Goal: Task Accomplishment & Management: Use online tool/utility

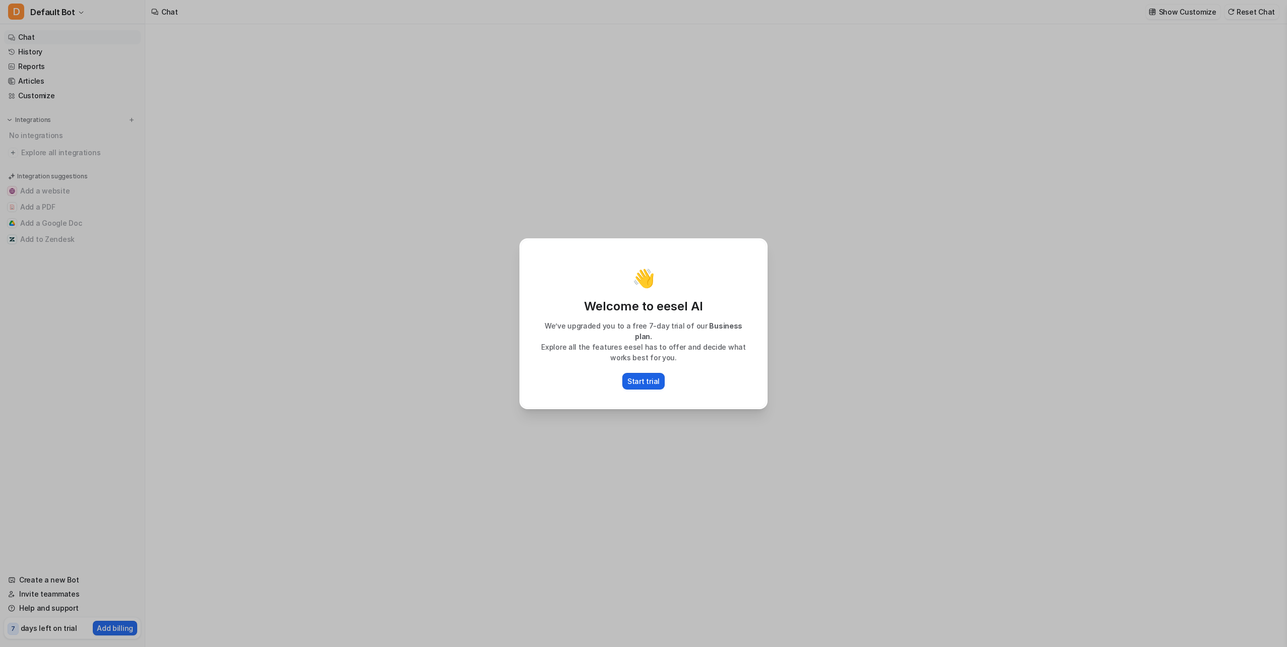
type textarea "**********"
click at [640, 376] on p "Start trial" at bounding box center [643, 381] width 32 height 11
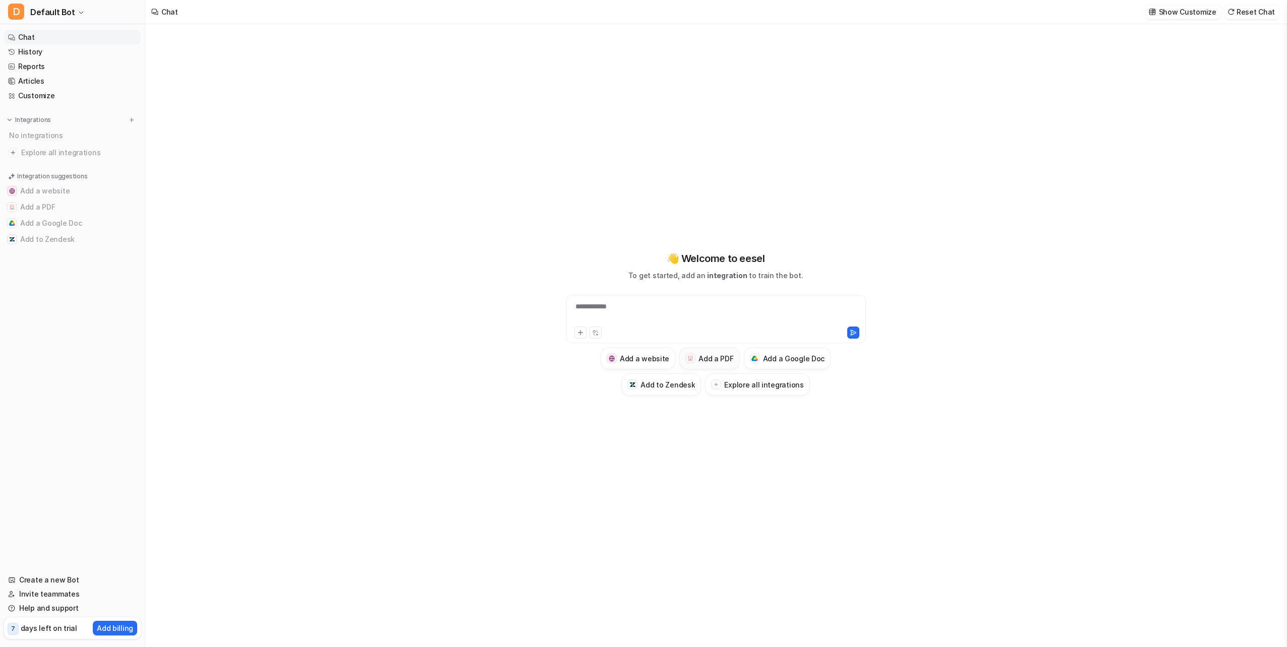
click at [707, 357] on h3 "Add a PDF" at bounding box center [715, 358] width 35 height 11
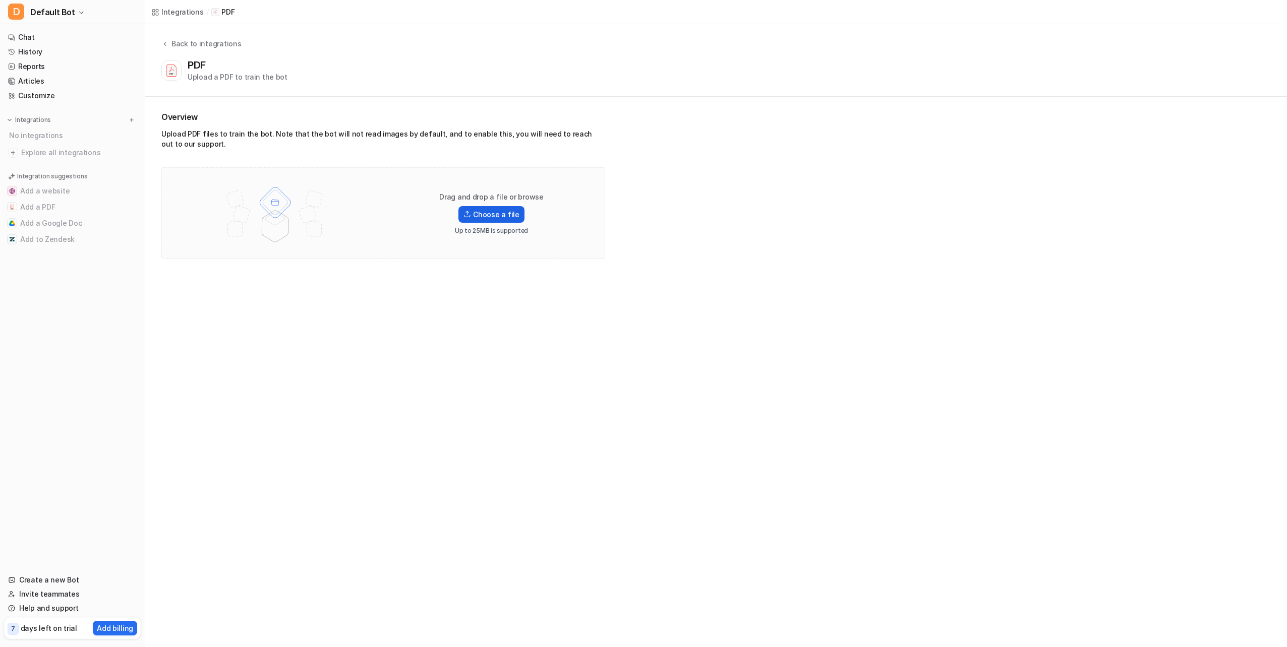
click at [497, 212] on label "Choose a file" at bounding box center [491, 214] width 66 height 17
click at [0, 0] on input "Choose a file" at bounding box center [0, 0] width 0 height 0
click at [128, 504] on icon at bounding box center [128, 504] width 6 height 6
click at [226, 10] on p "PDF" at bounding box center [227, 12] width 13 height 10
click at [474, 214] on label "Choose a file" at bounding box center [491, 214] width 66 height 17
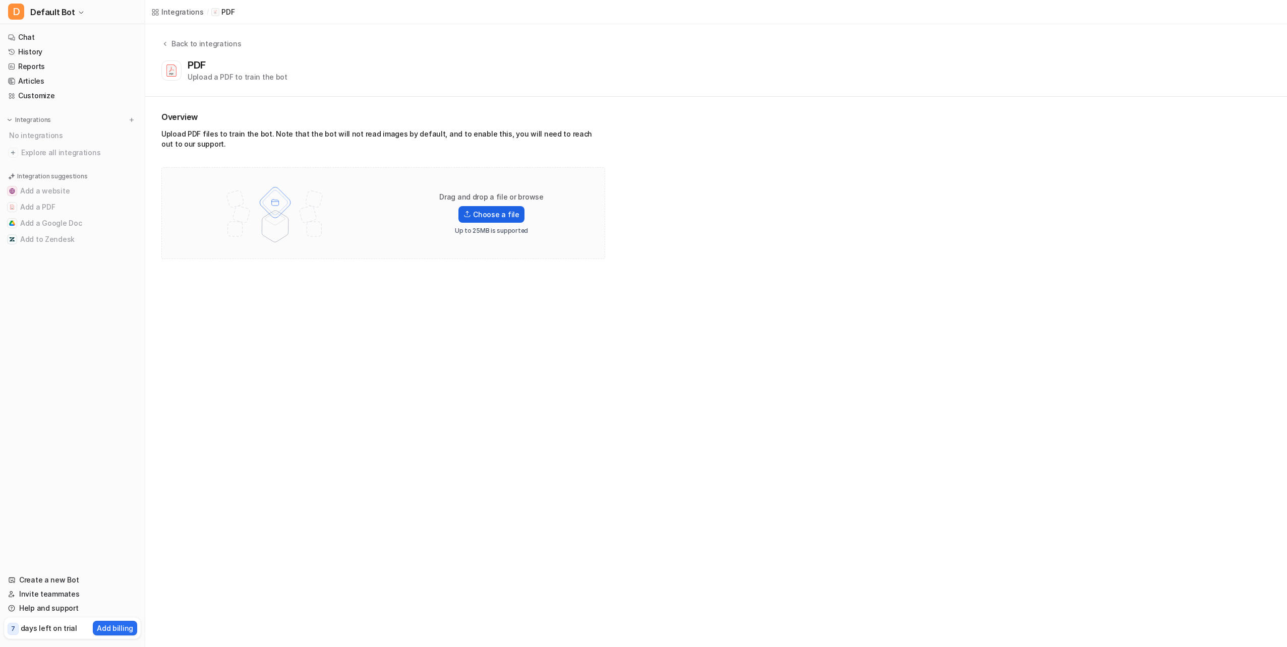
click at [0, 0] on input "Choose a file" at bounding box center [0, 0] width 0 height 0
click at [24, 36] on link "Chat" at bounding box center [72, 37] width 137 height 14
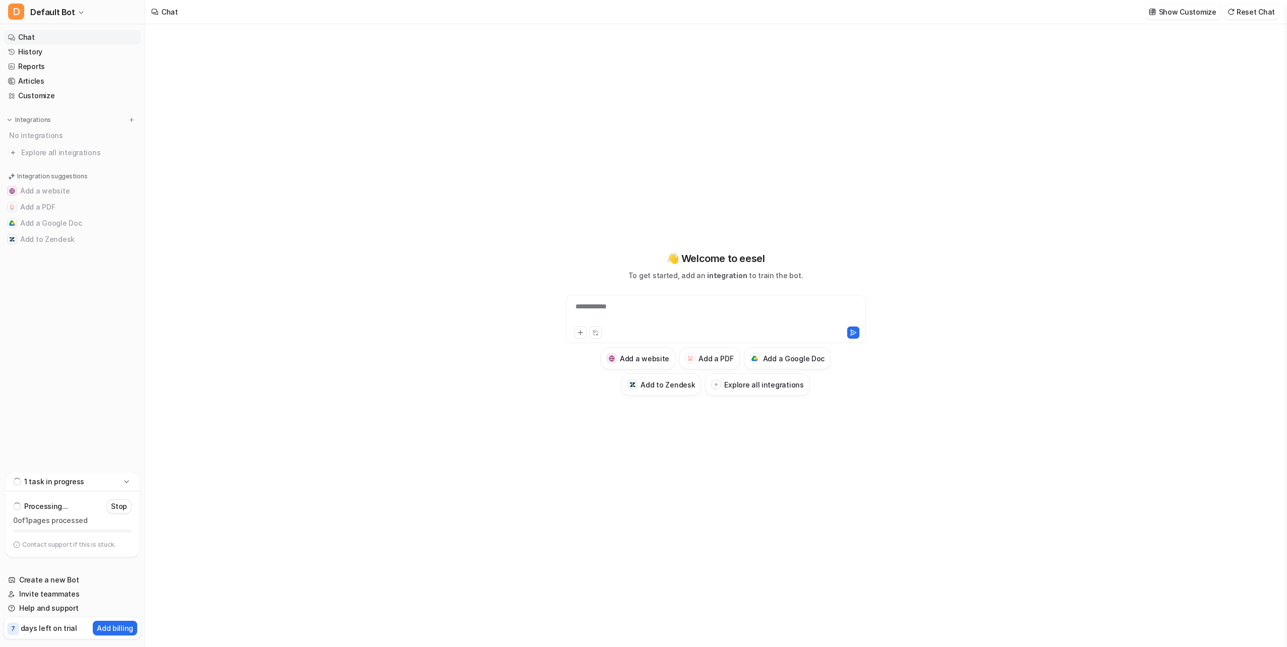
click at [190, 17] on div "Chat Show Customize Reset Chat" at bounding box center [715, 12] width 1141 height 24
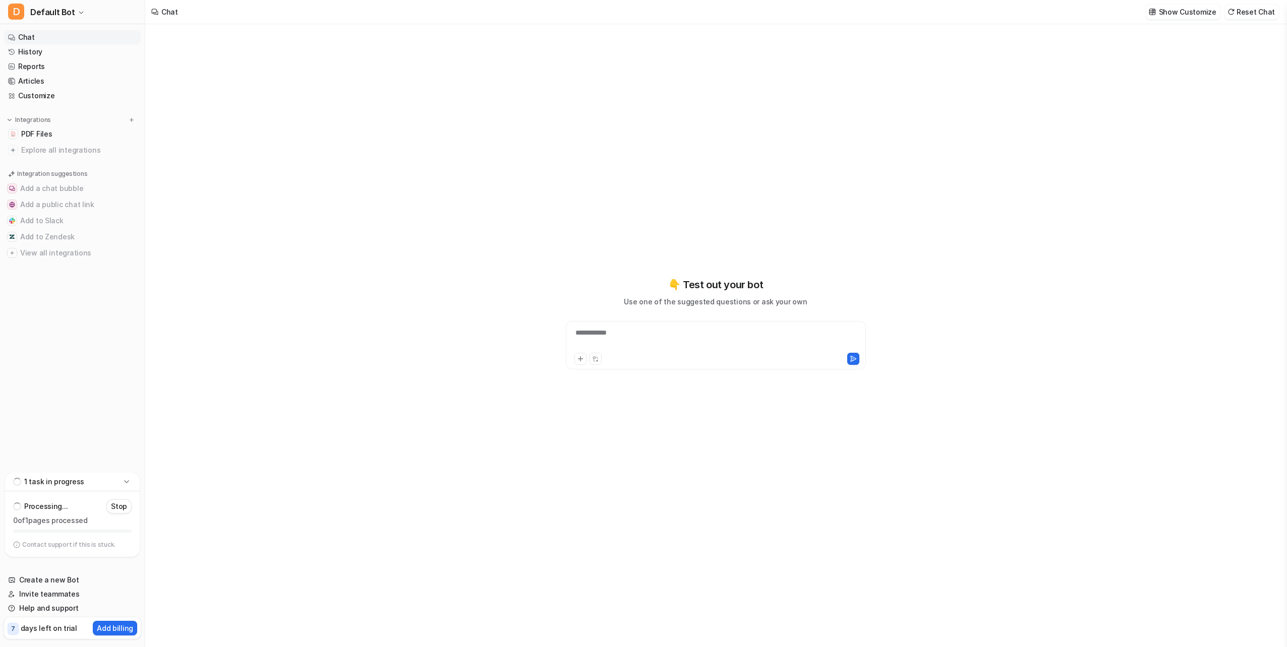
click at [624, 332] on div "**********" at bounding box center [715, 339] width 295 height 23
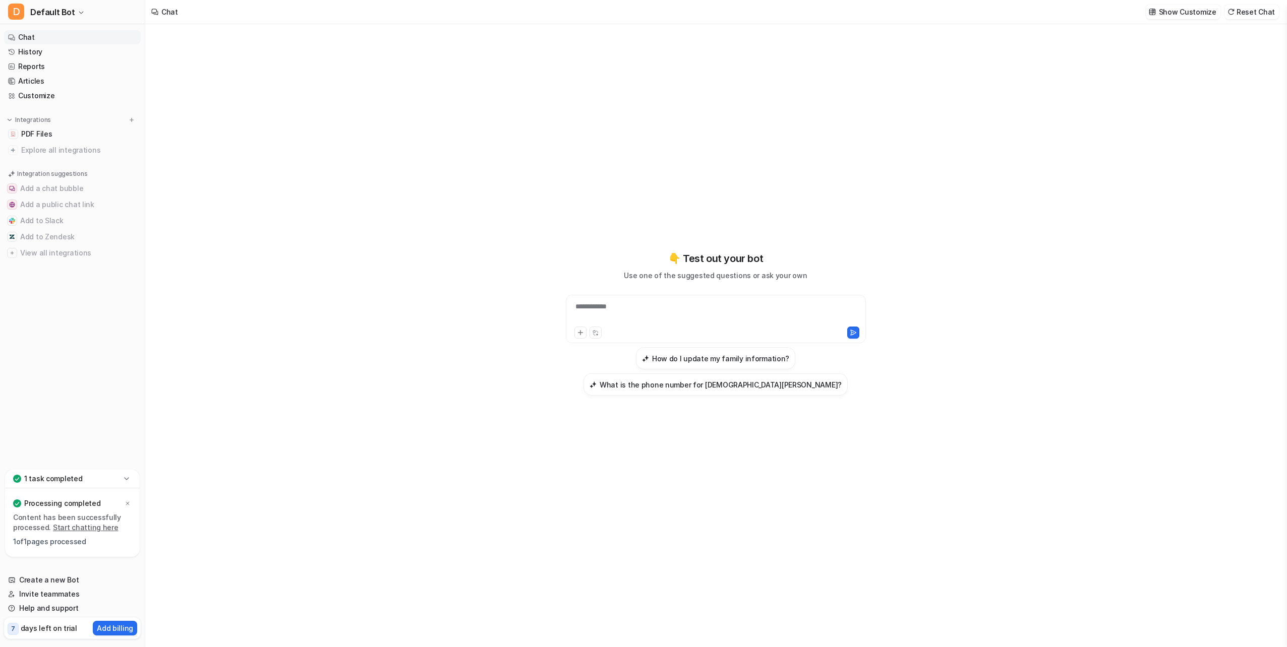
click at [626, 302] on div "**********" at bounding box center [715, 312] width 295 height 23
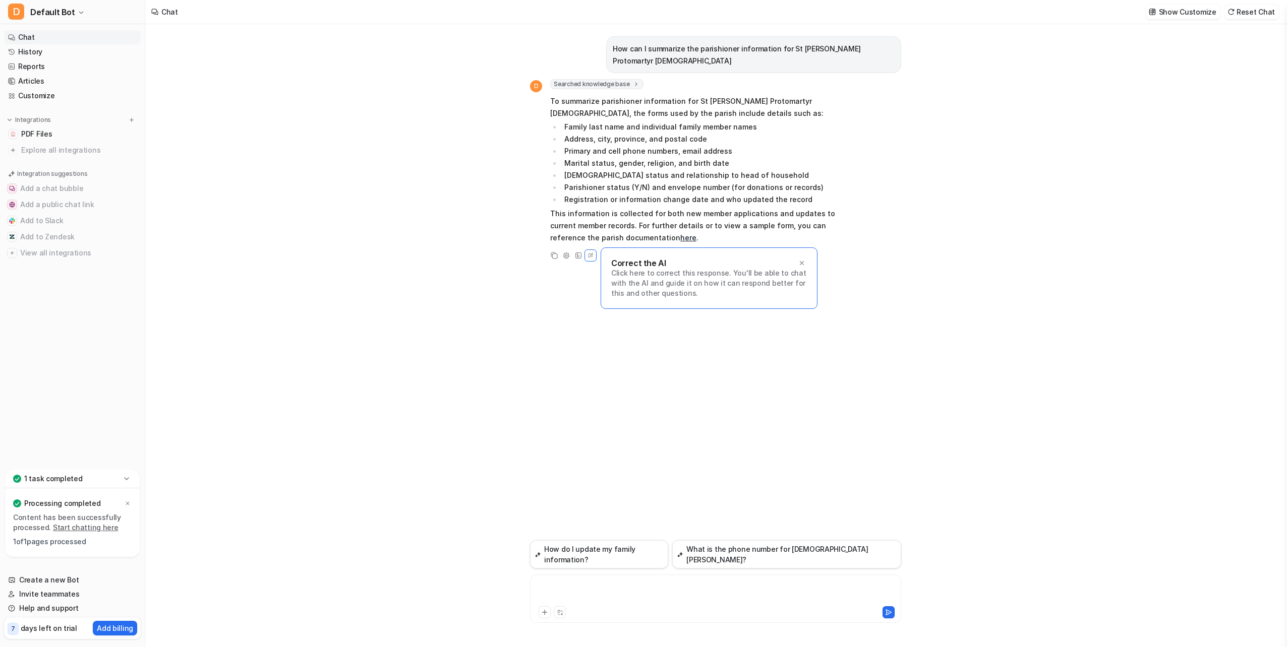
click at [586, 589] on div at bounding box center [715, 592] width 367 height 23
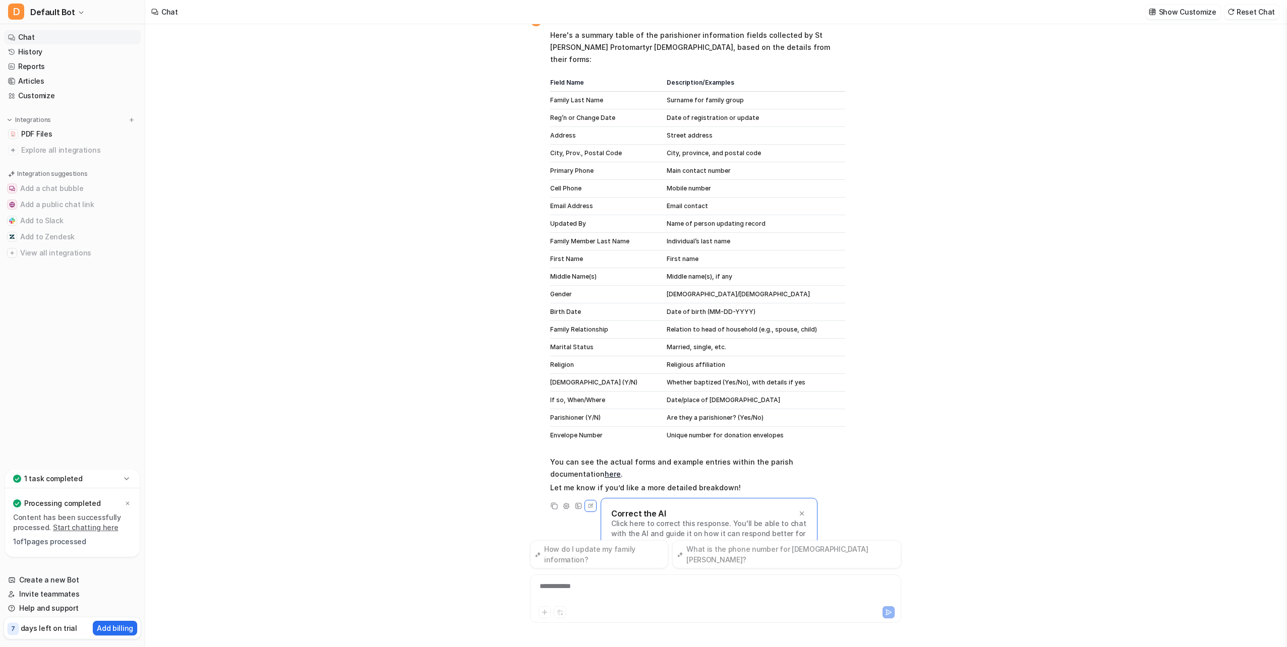
scroll to position [287, 0]
click at [604, 468] on link "here" at bounding box center [612, 472] width 16 height 9
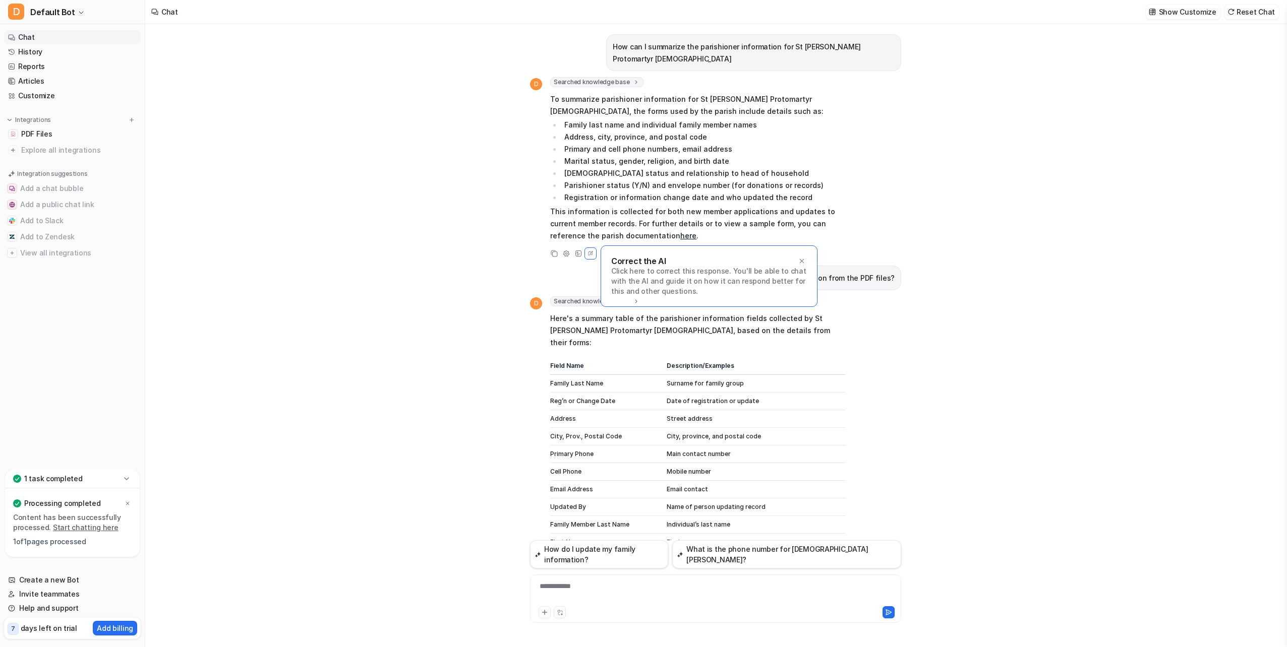
scroll to position [0, 0]
